Goal: Task Accomplishment & Management: Manage account settings

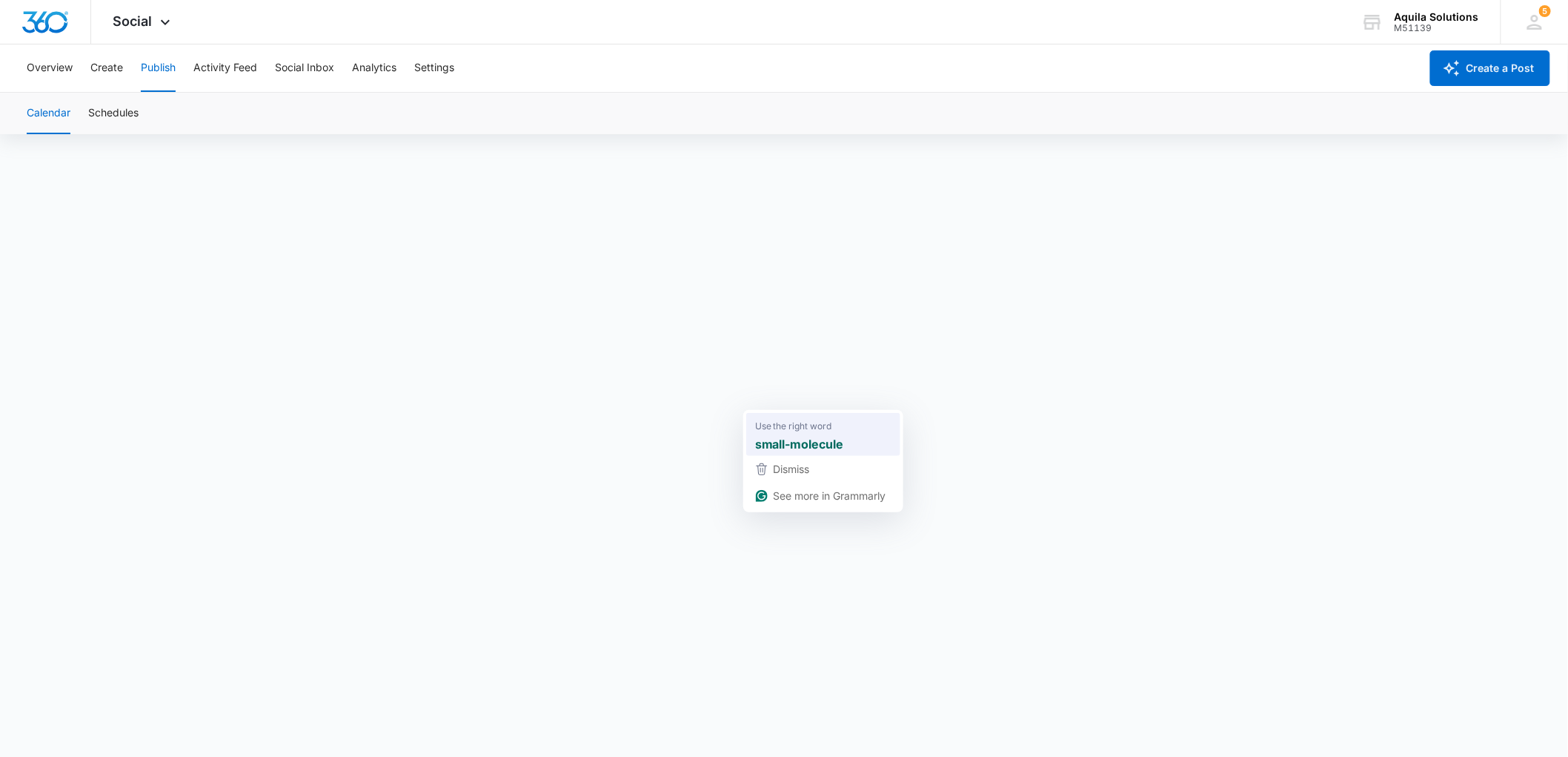
click at [779, 440] on strong "small-molecule" at bounding box center [800, 444] width 89 height 19
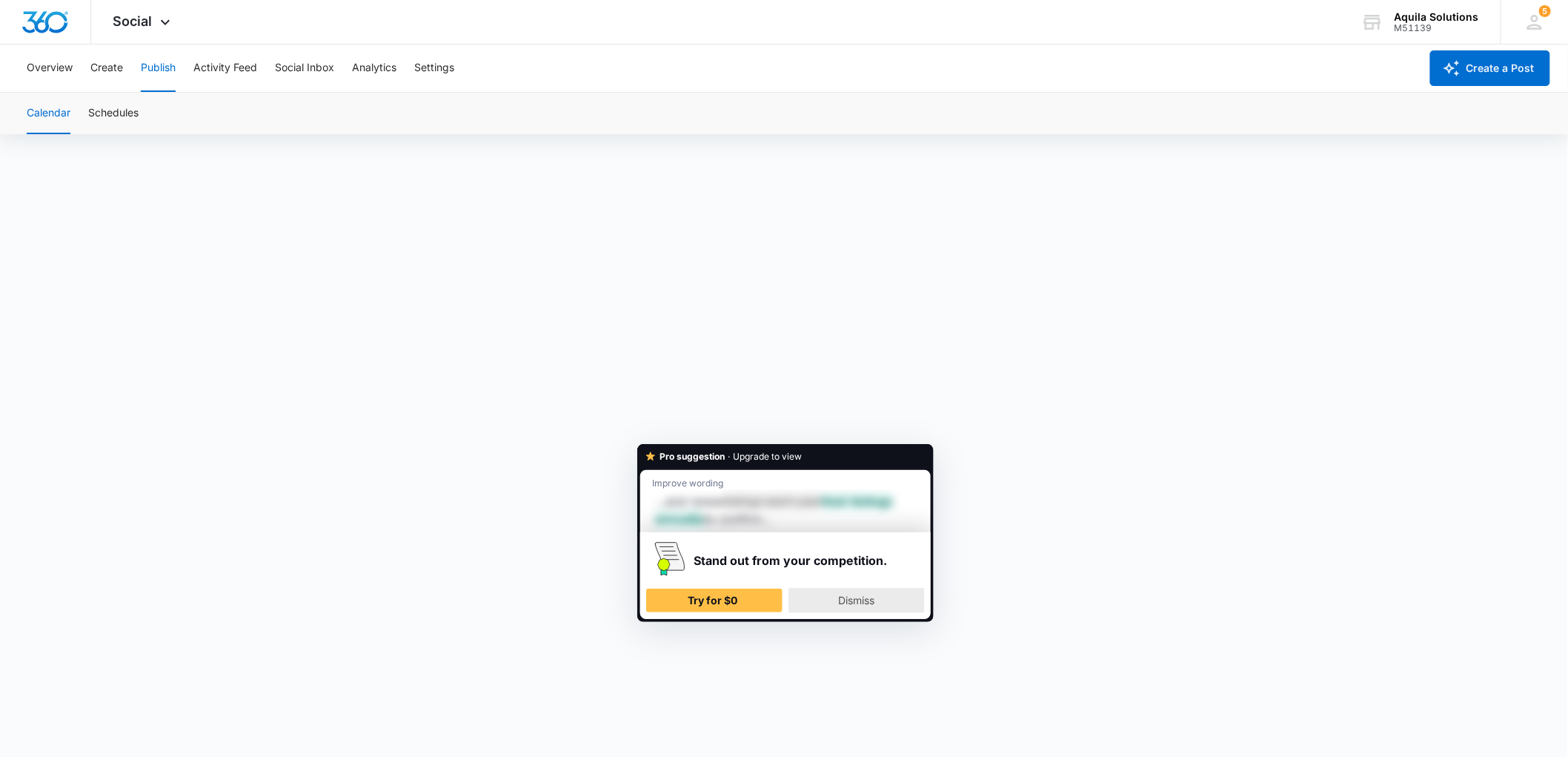
click at [851, 598] on span "Dismiss" at bounding box center [857, 599] width 36 height 13
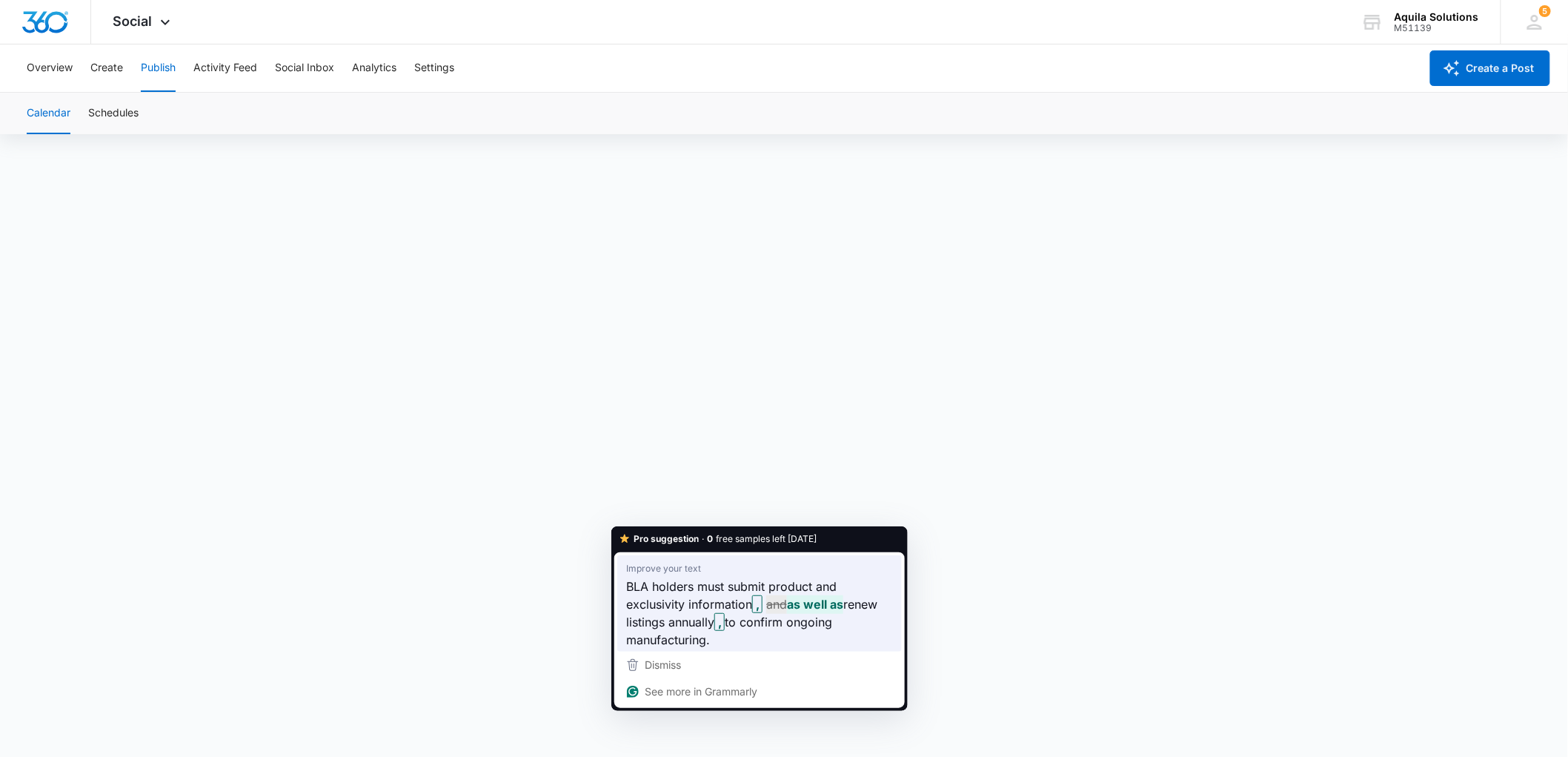
click at [662, 591] on span "BLA holders must submit product and exclusivity information" at bounding box center [731, 596] width 211 height 36
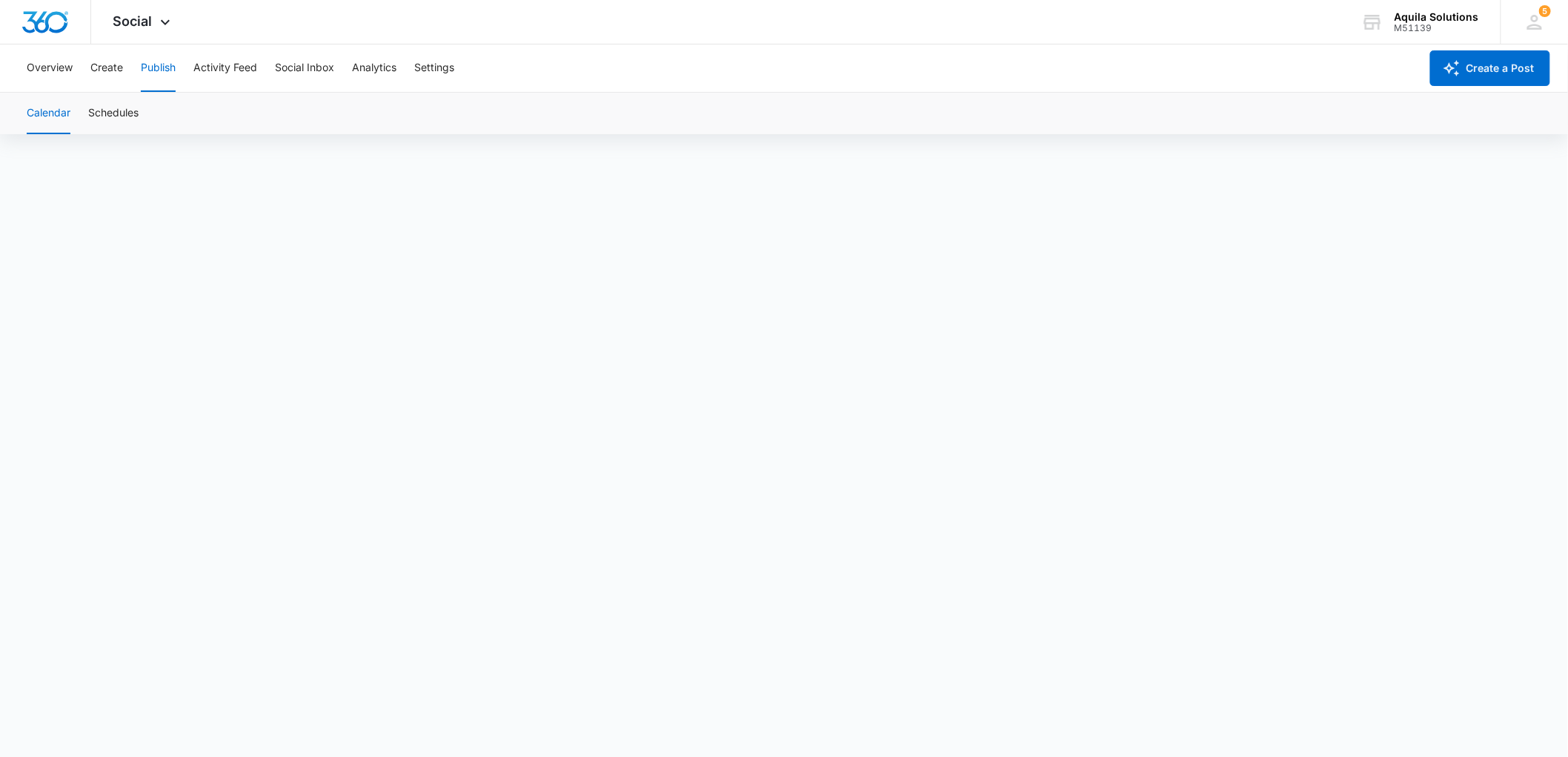
scroll to position [11, 0]
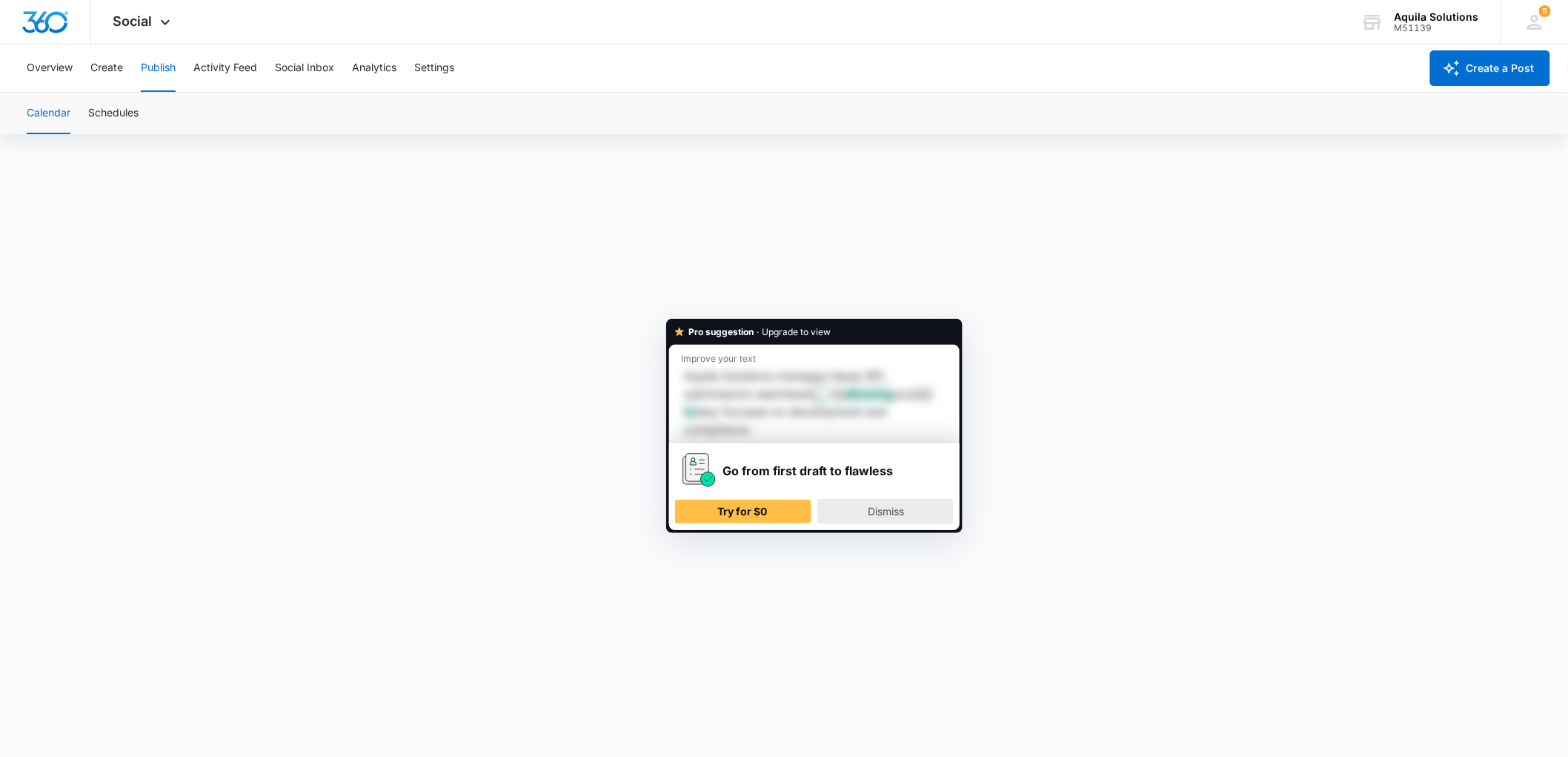
click at [858, 512] on div "Dismiss" at bounding box center [885, 512] width 123 height 24
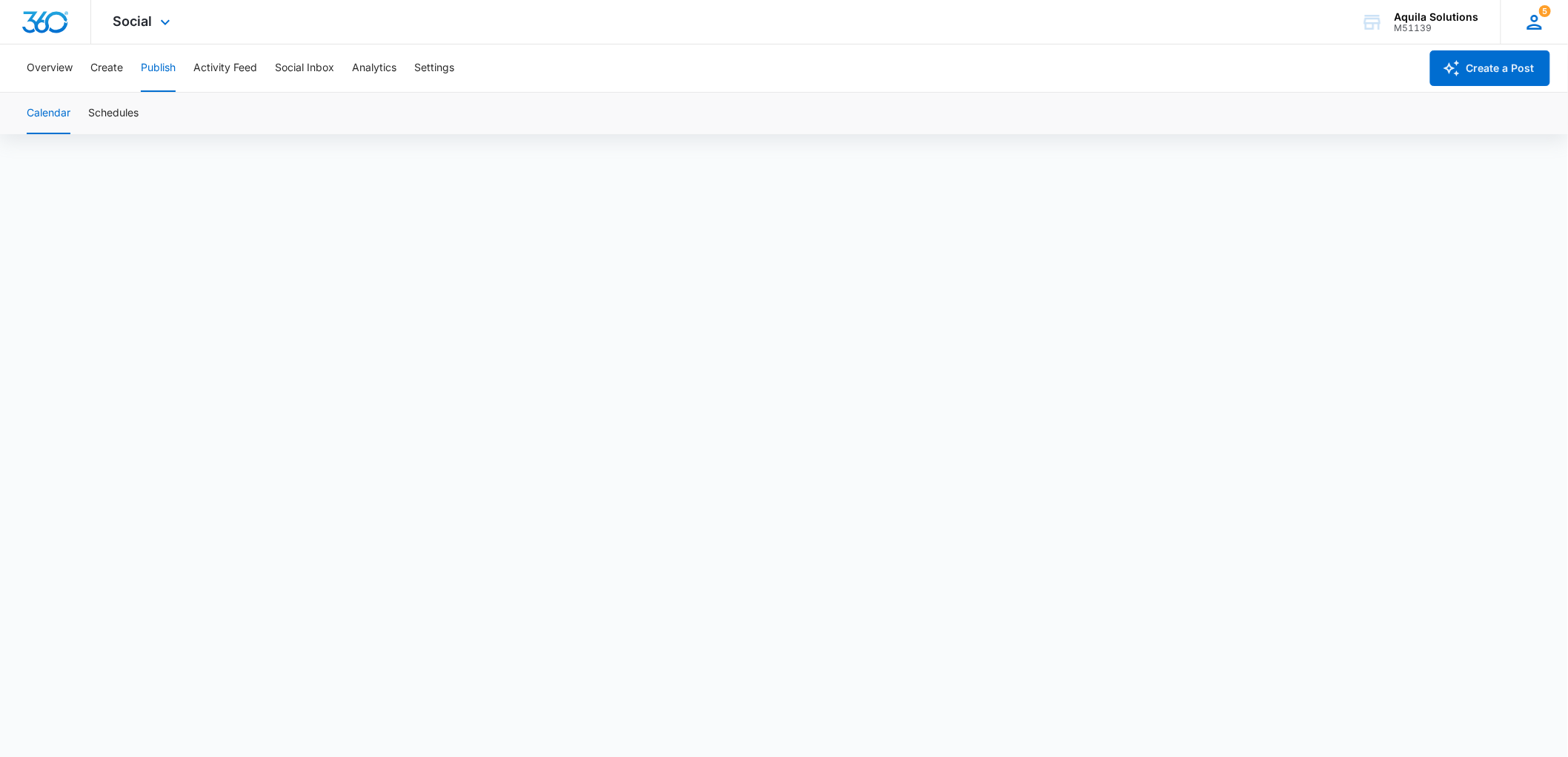
click at [1531, 12] on icon at bounding box center [1535, 23] width 23 height 23
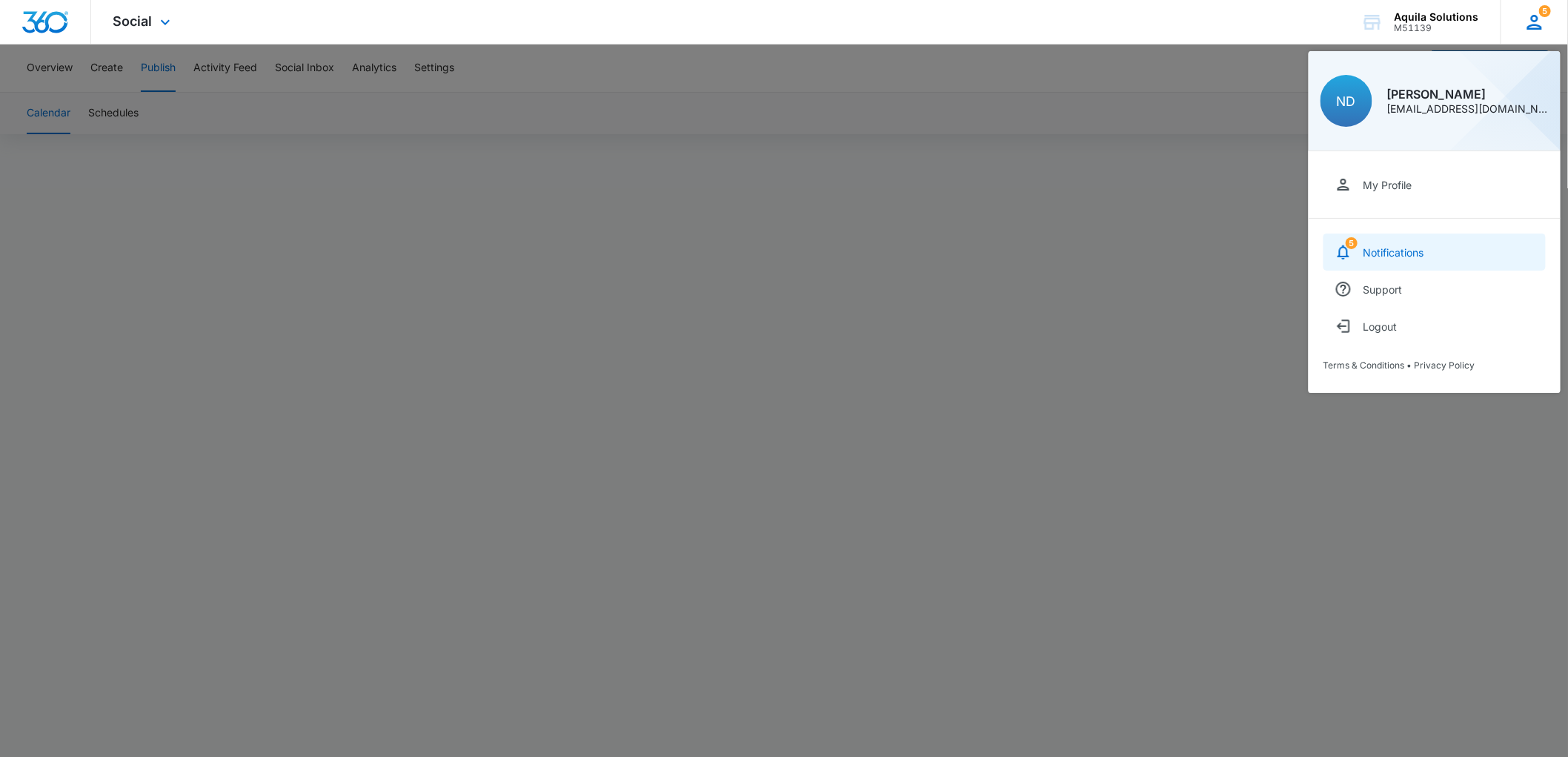
click at [1419, 261] on link "5 Notifications" at bounding box center [1434, 251] width 222 height 37
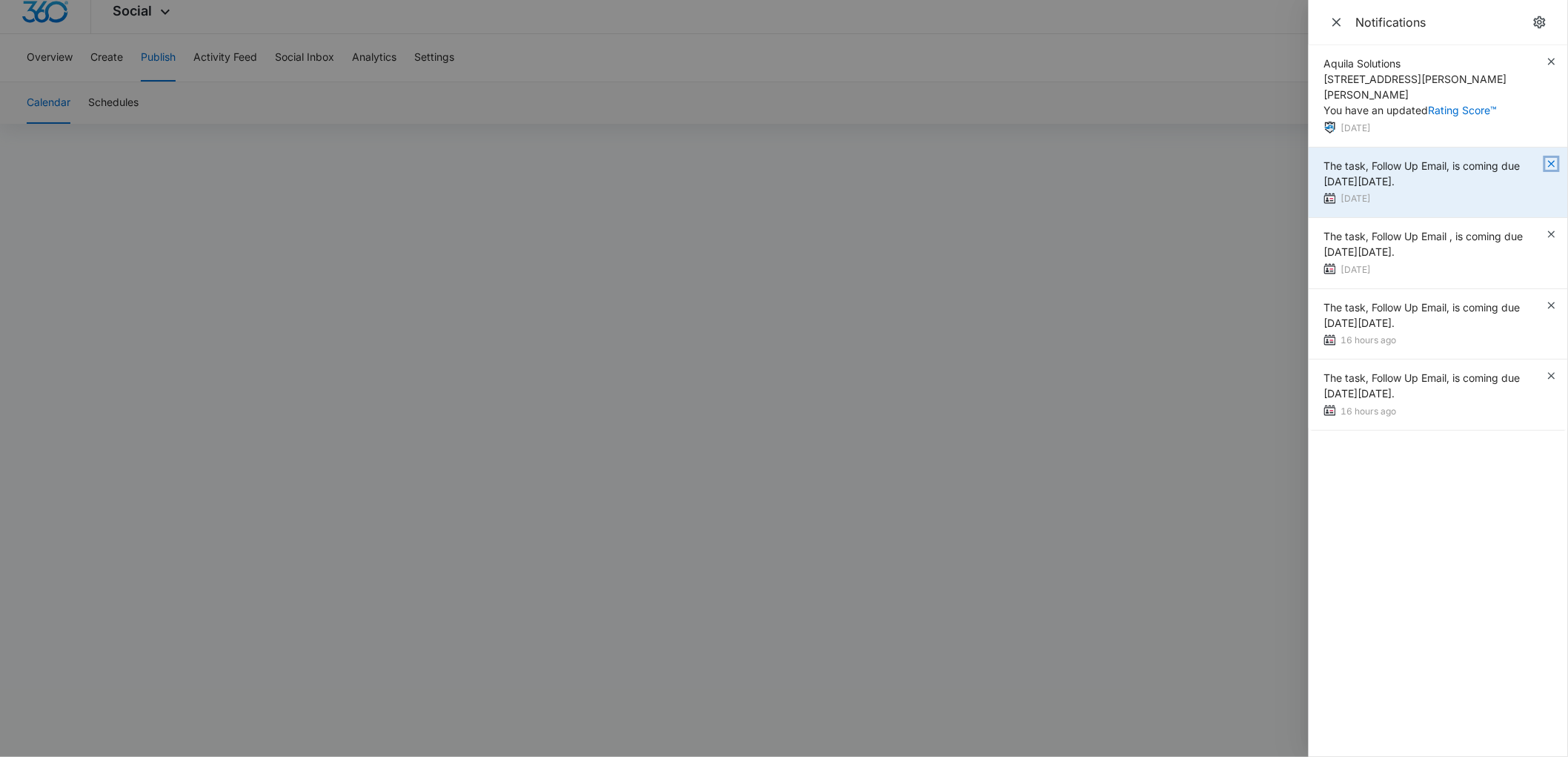
click at [1552, 158] on icon "button" at bounding box center [1552, 164] width 12 height 12
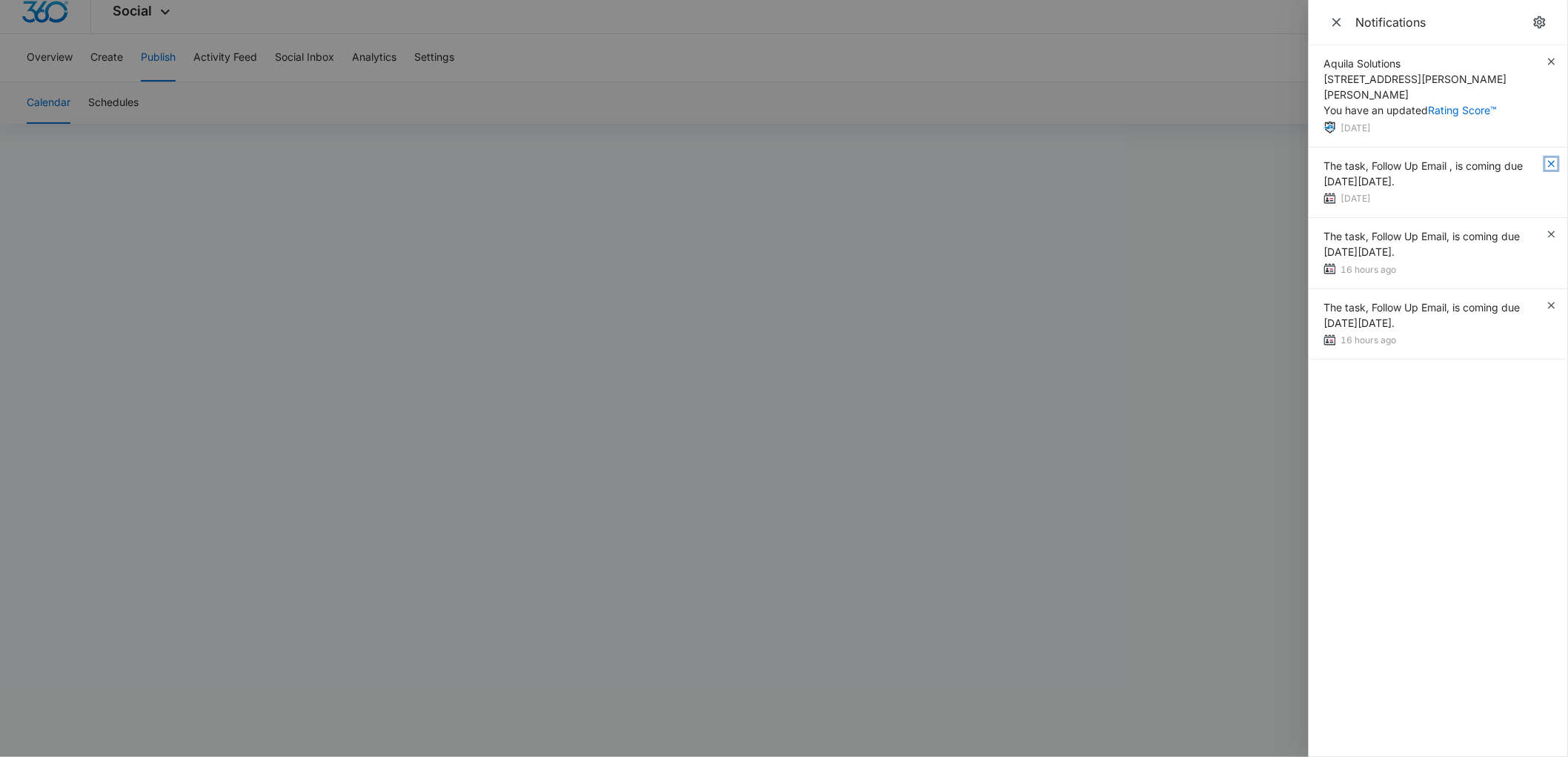
click at [1552, 158] on icon "button" at bounding box center [1552, 164] width 12 height 12
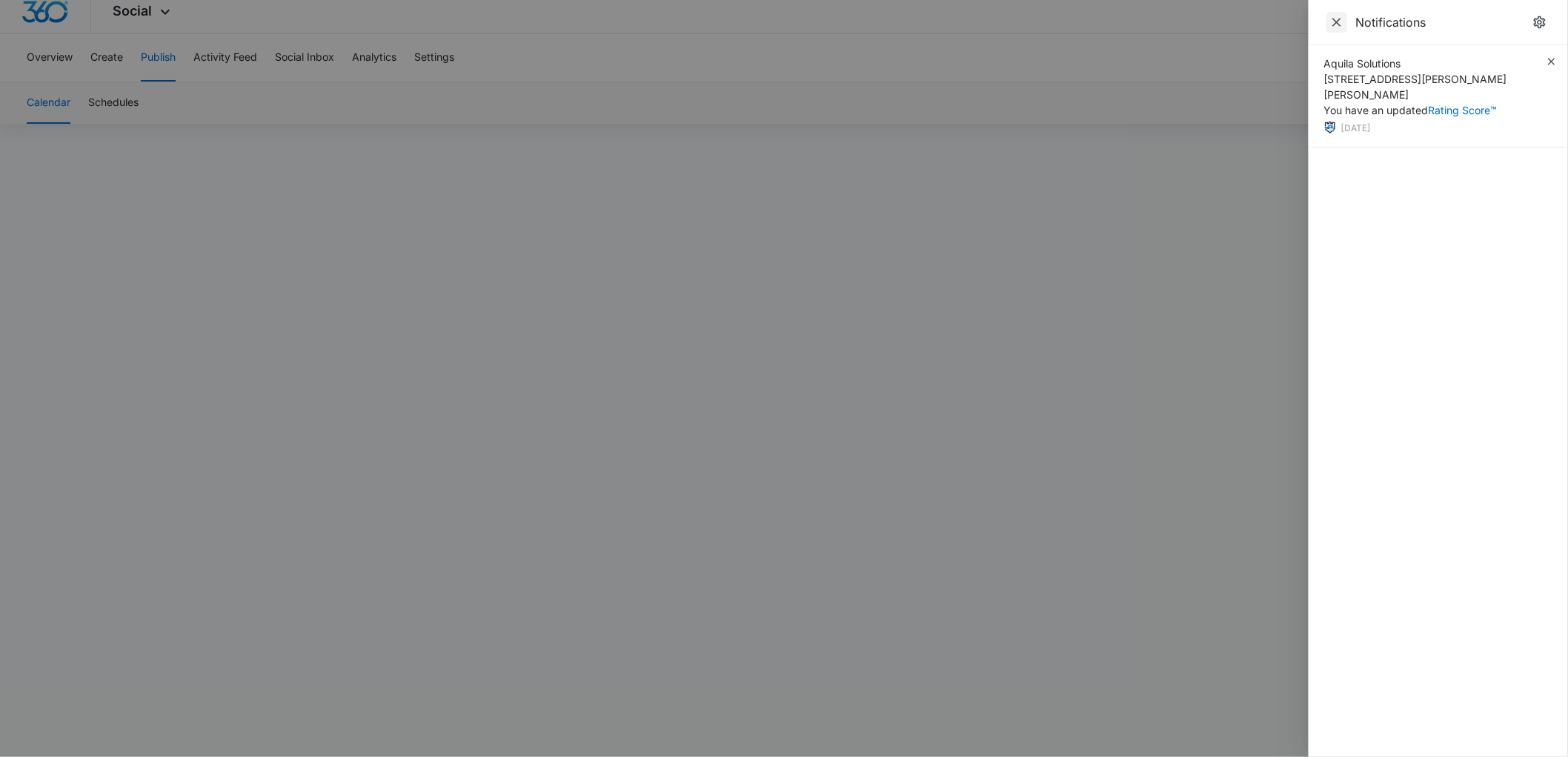
click at [1337, 20] on icon "Close" at bounding box center [1337, 23] width 15 height 15
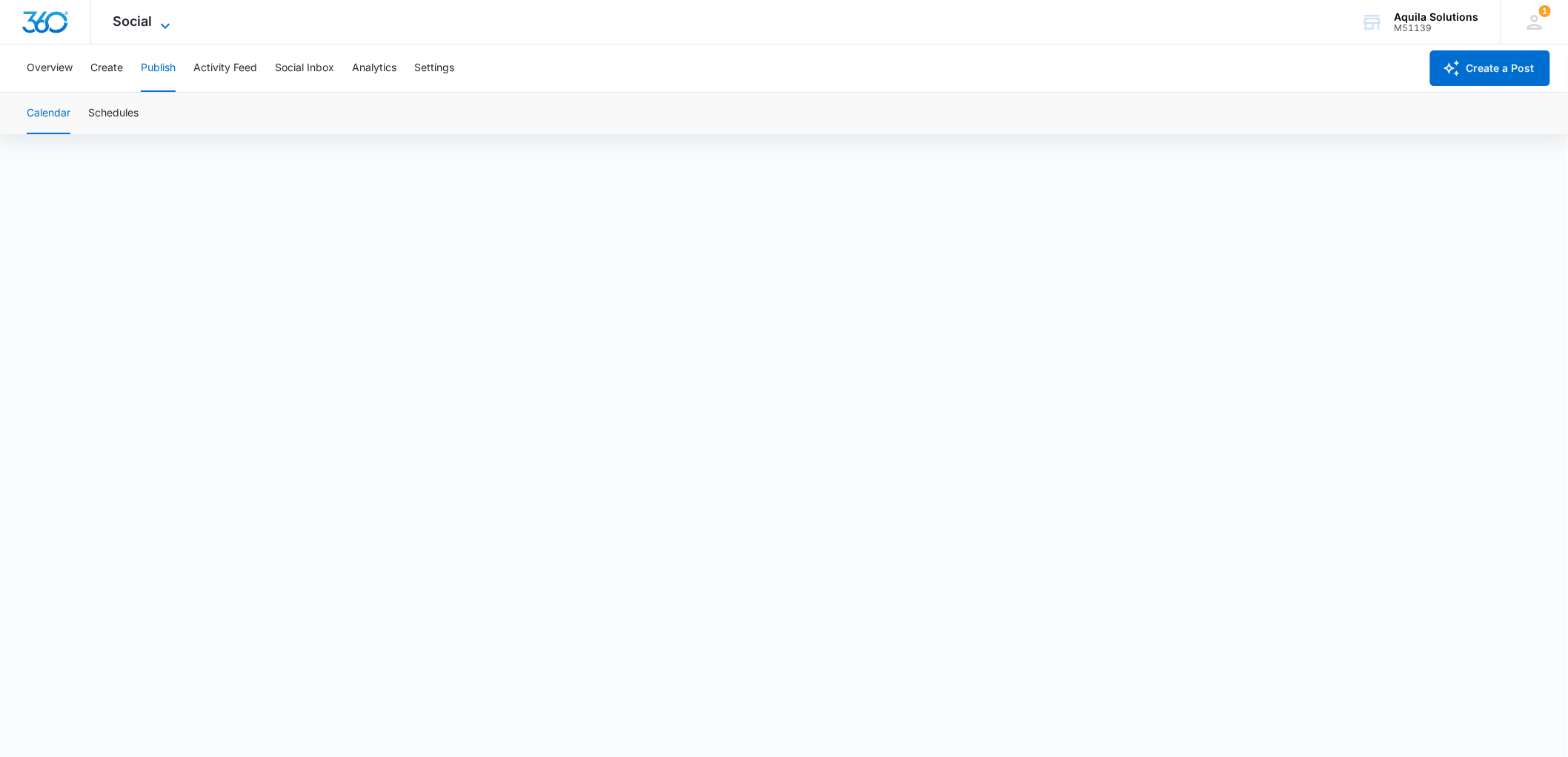
click at [142, 18] on span "Social" at bounding box center [133, 21] width 39 height 16
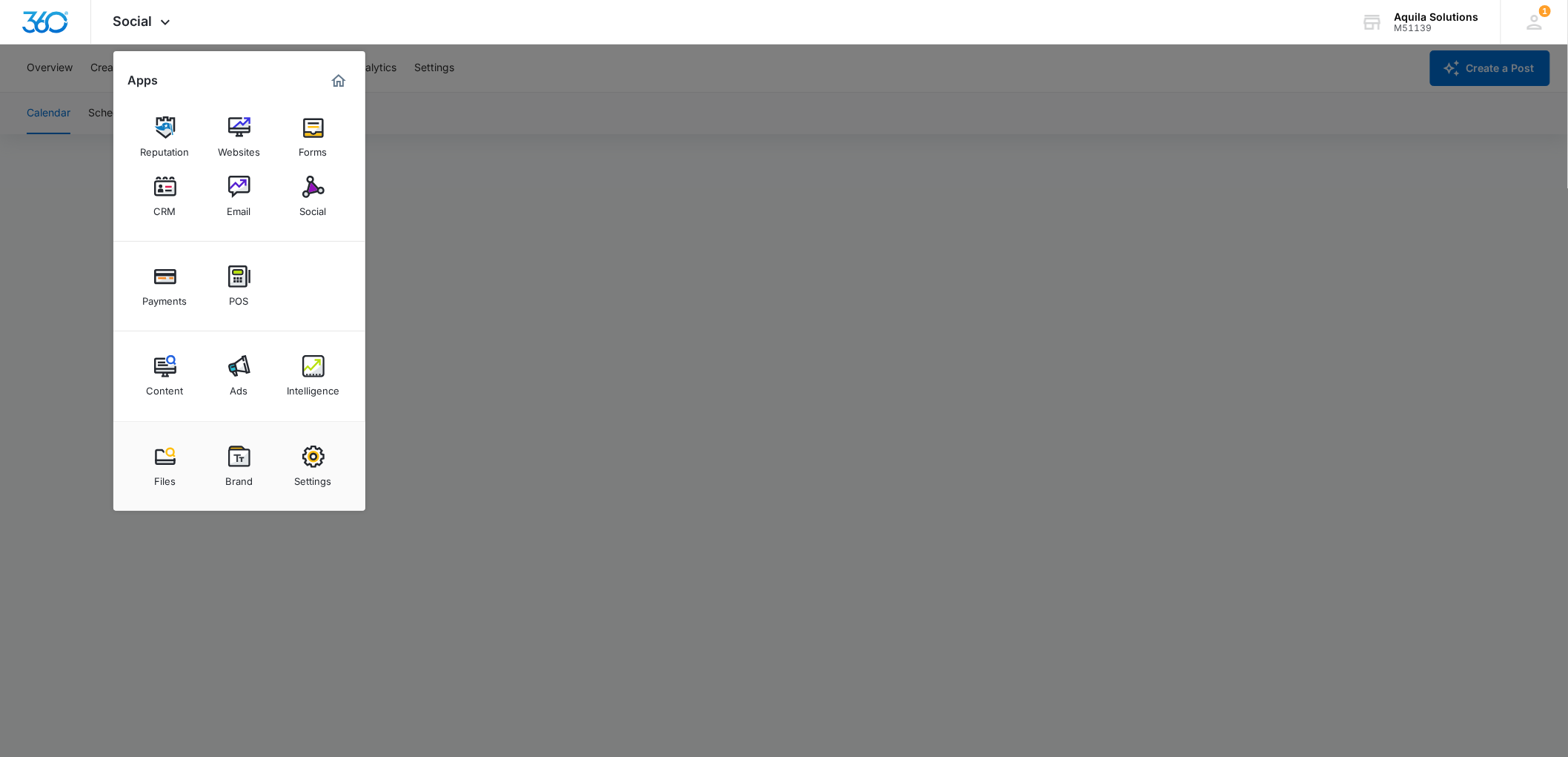
click at [439, 178] on div at bounding box center [784, 378] width 1568 height 757
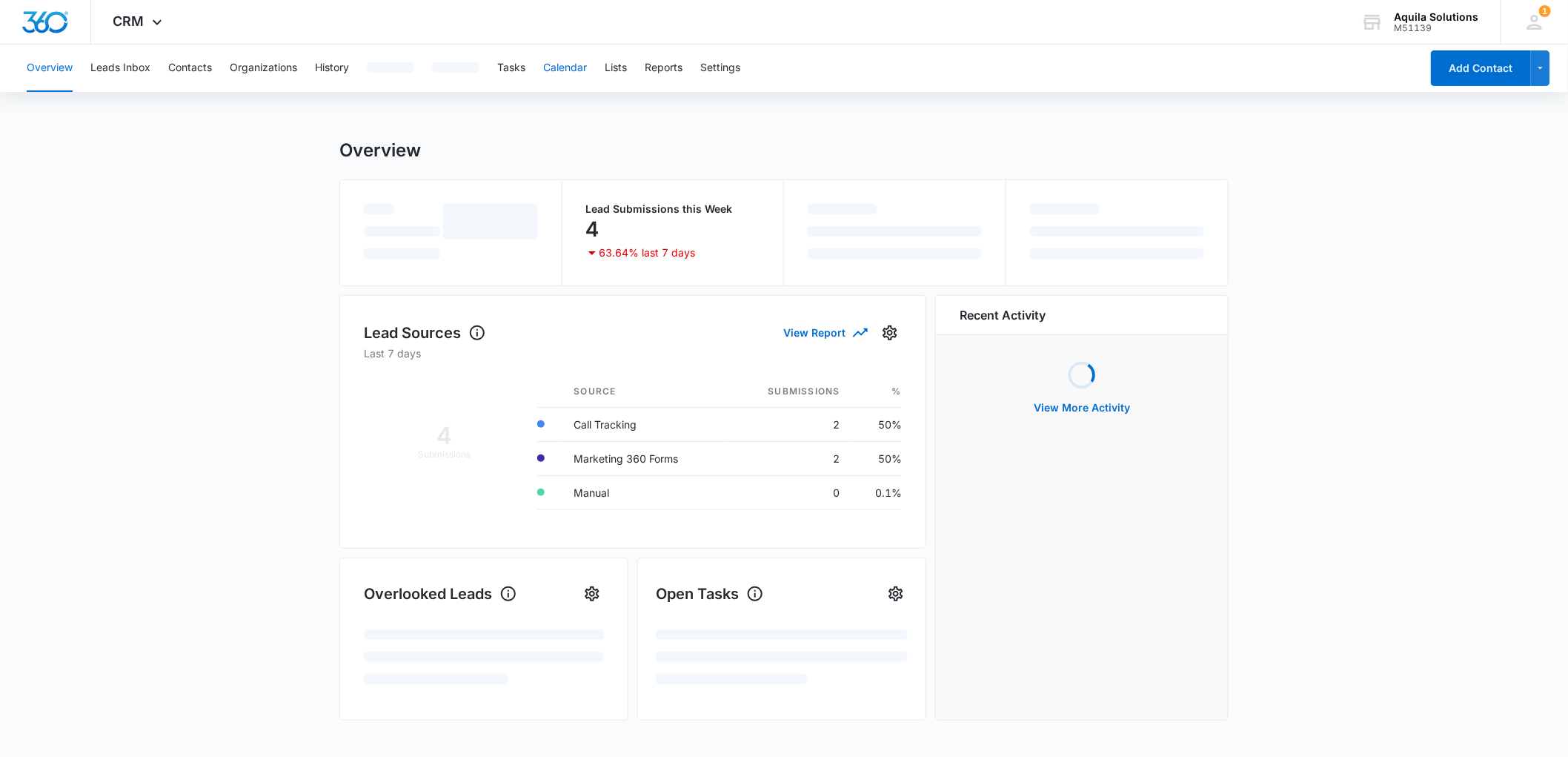
click at [569, 61] on button "Calendar" at bounding box center [565, 68] width 44 height 47
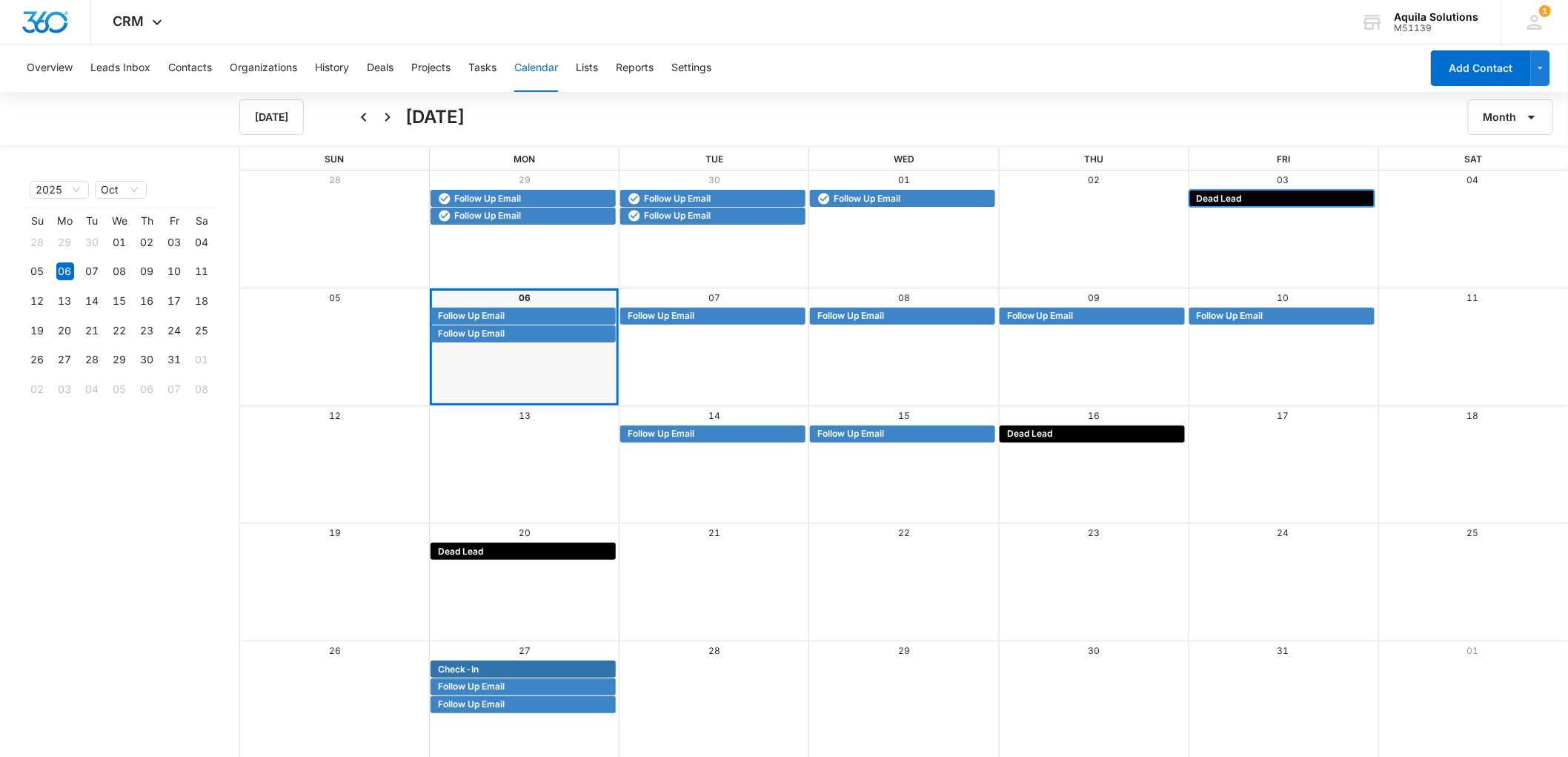
click at [1234, 200] on span "Dead Lead" at bounding box center [1219, 199] width 45 height 14
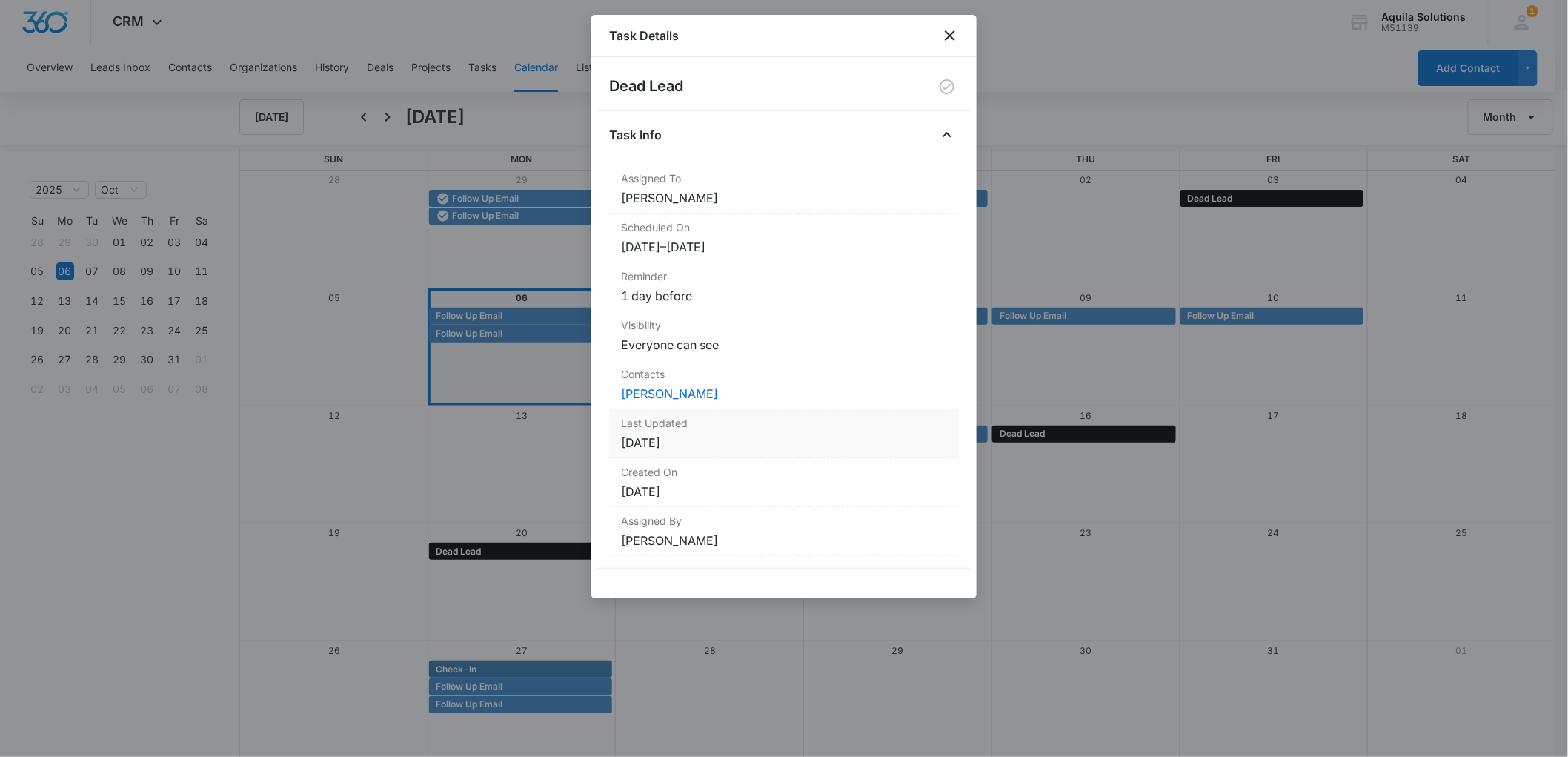
scroll to position [2, 0]
click at [640, 395] on link "[PERSON_NAME]" at bounding box center [669, 394] width 97 height 15
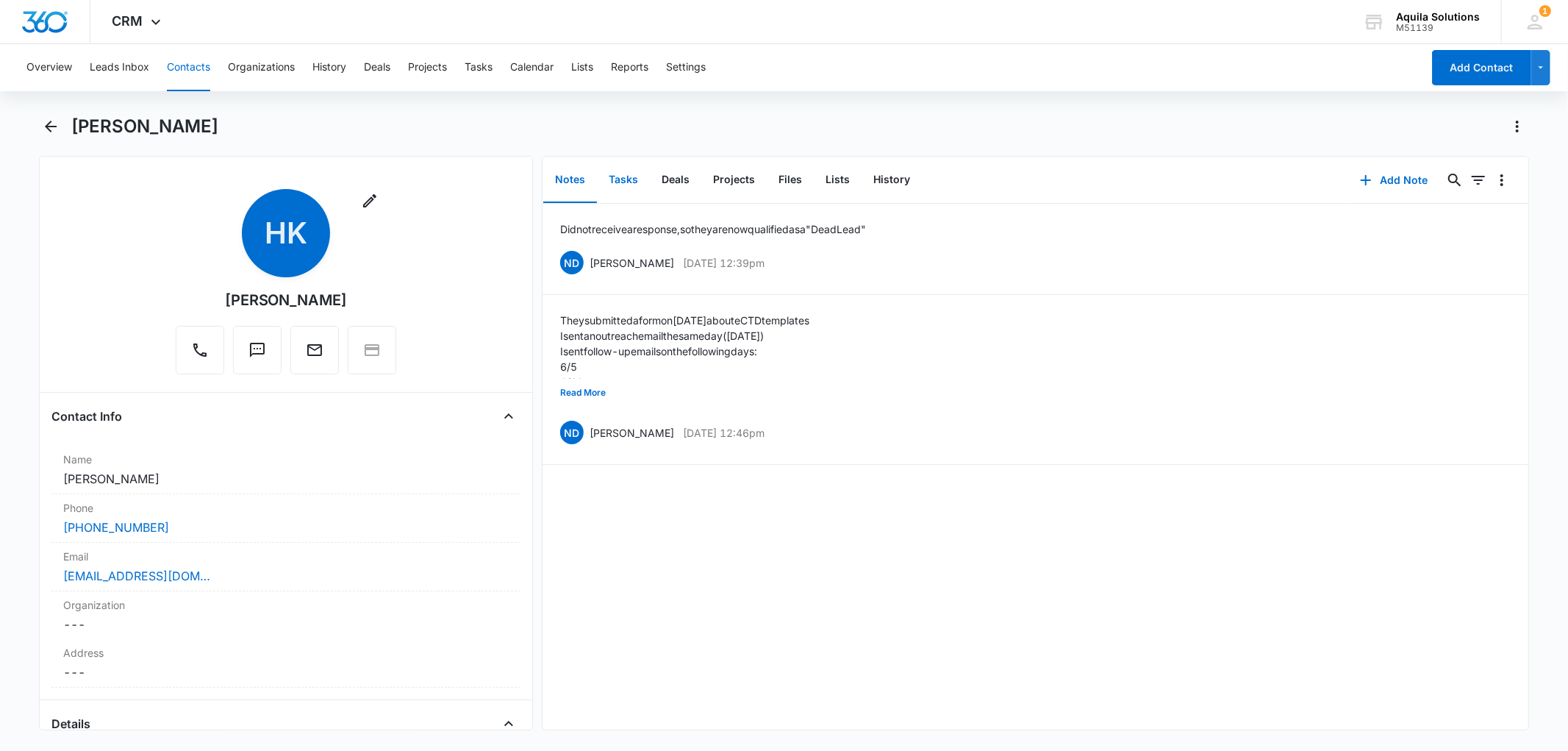
click at [618, 179] on button "Tasks" at bounding box center [623, 179] width 53 height 45
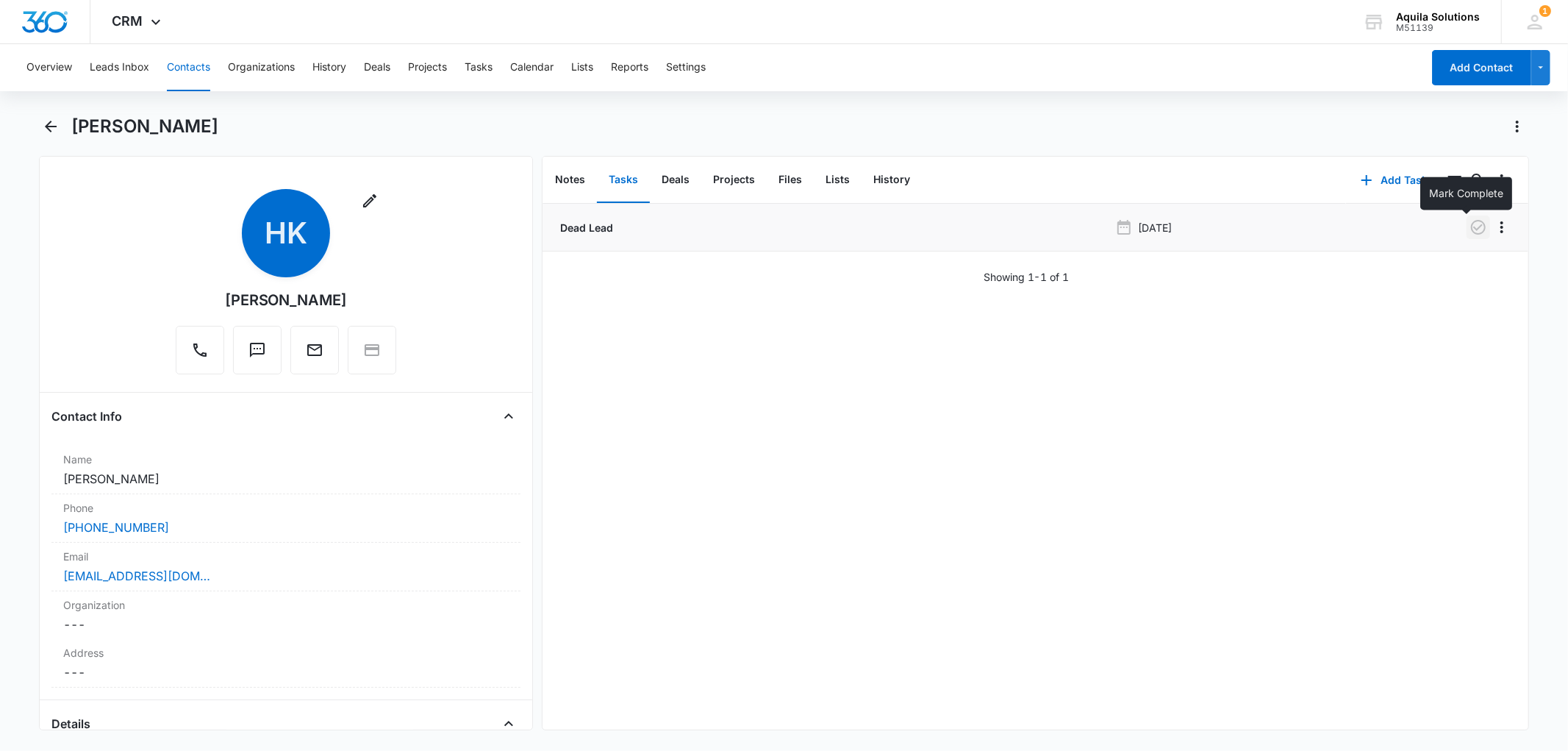
click at [1470, 230] on icon "button" at bounding box center [1479, 227] width 18 height 18
click at [1112, 304] on div "Dead Lead Oct 3, 2025 Showing 1-1 of 1" at bounding box center [1035, 467] width 986 height 525
click at [534, 62] on button "Calendar" at bounding box center [532, 67] width 43 height 47
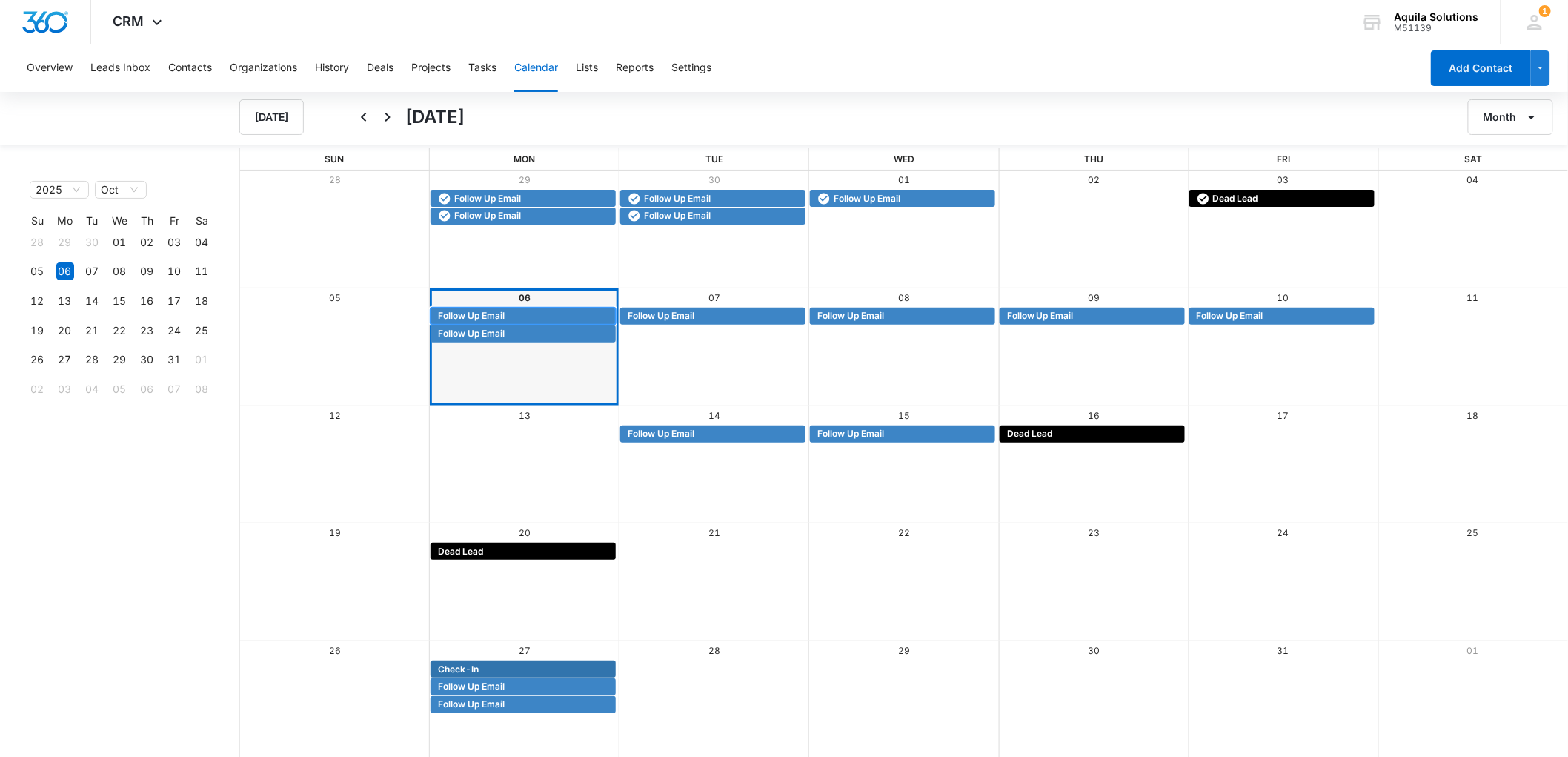
click at [472, 312] on span "Follow Up Email" at bounding box center [471, 316] width 67 height 14
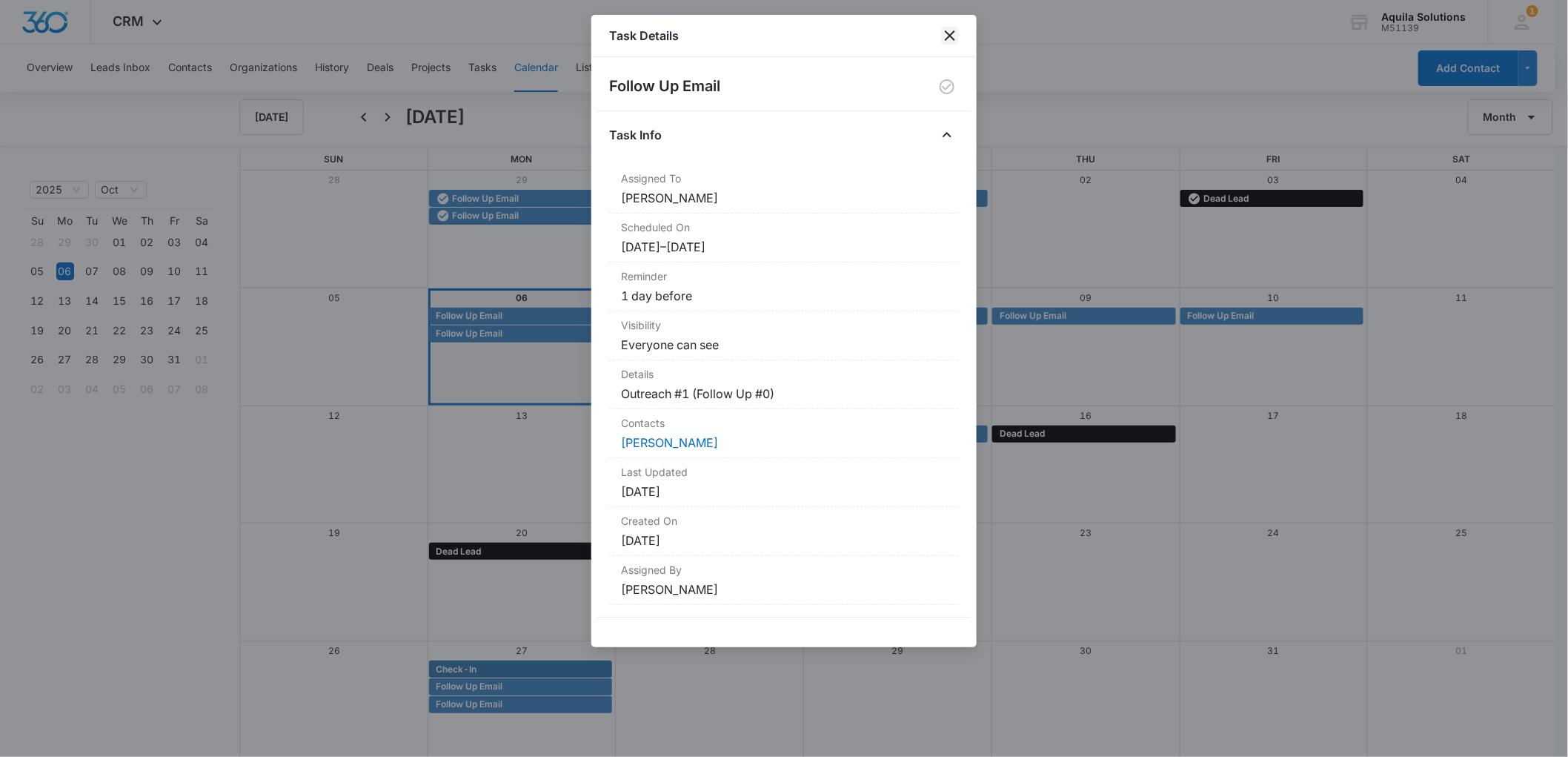
click at [953, 41] on icon "close" at bounding box center [951, 36] width 18 height 18
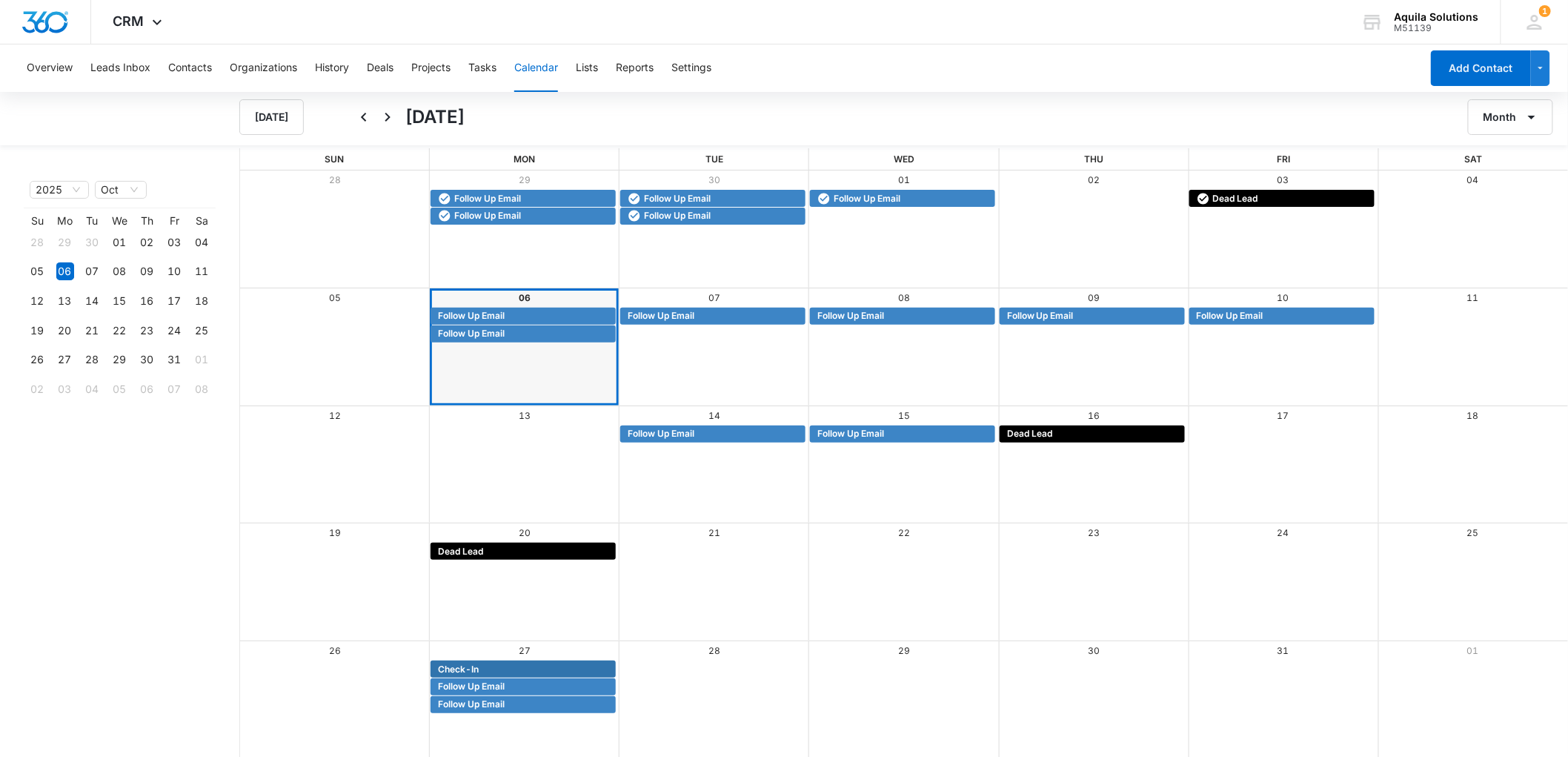
click at [391, 330] on div "Month View" at bounding box center [335, 335] width 190 height 18
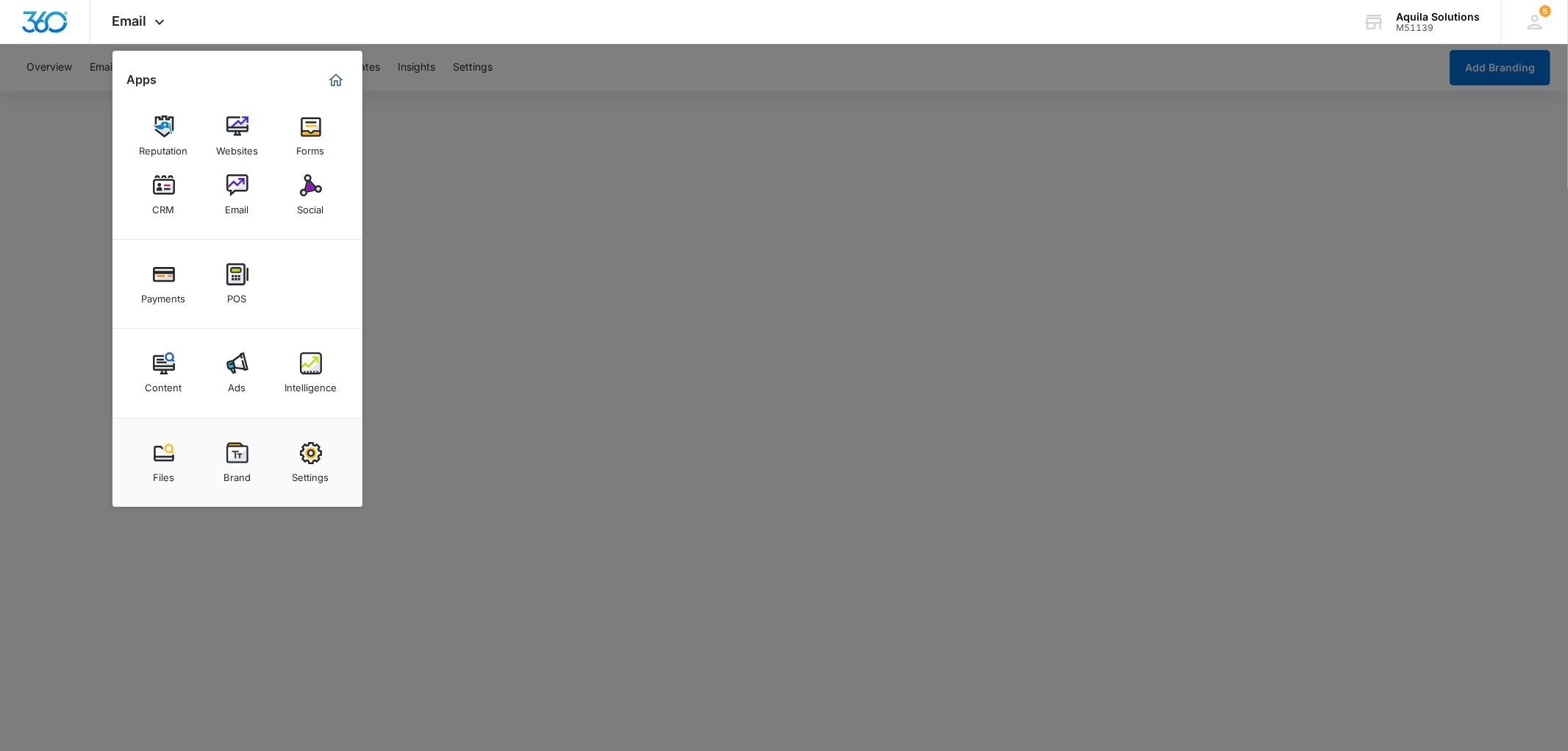
click at [906, 211] on div at bounding box center [784, 375] width 1568 height 751
